Goal: Task Accomplishment & Management: Use online tool/utility

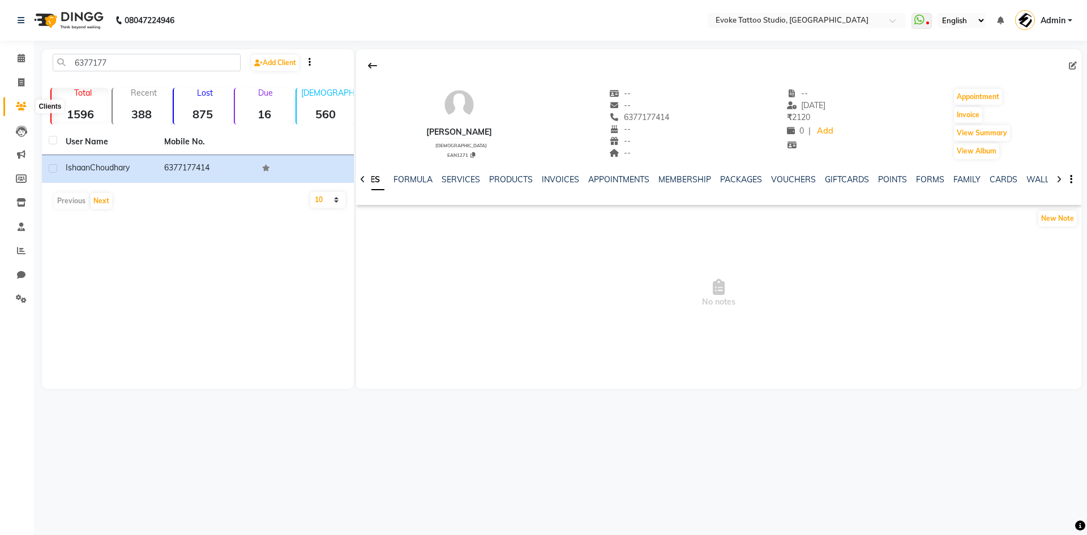
click at [24, 104] on icon at bounding box center [21, 106] width 11 height 8
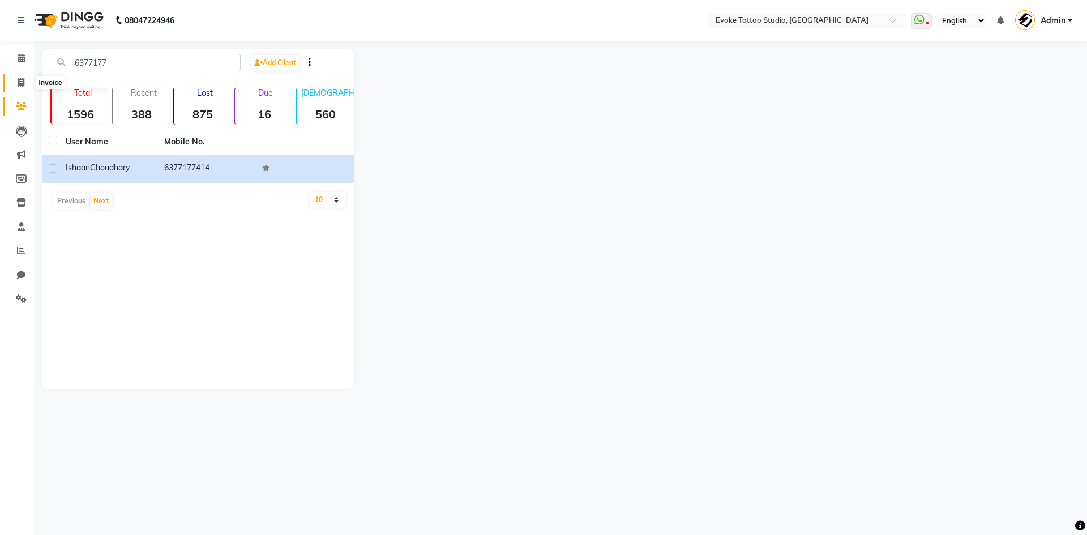
click at [22, 81] on icon at bounding box center [21, 82] width 6 height 8
select select "7461"
select select "service"
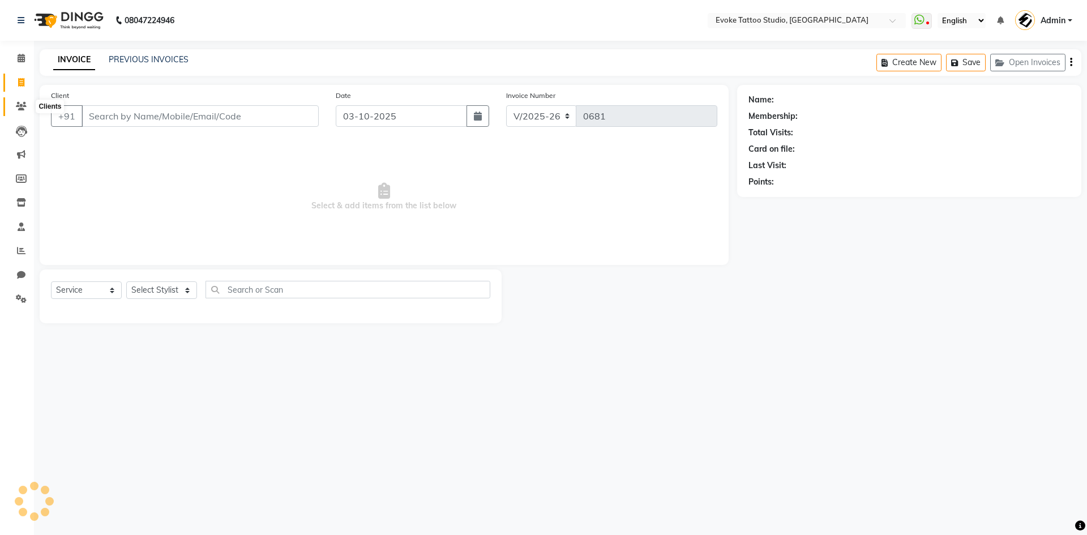
click at [22, 108] on icon at bounding box center [21, 106] width 11 height 8
